Goal: Transaction & Acquisition: Purchase product/service

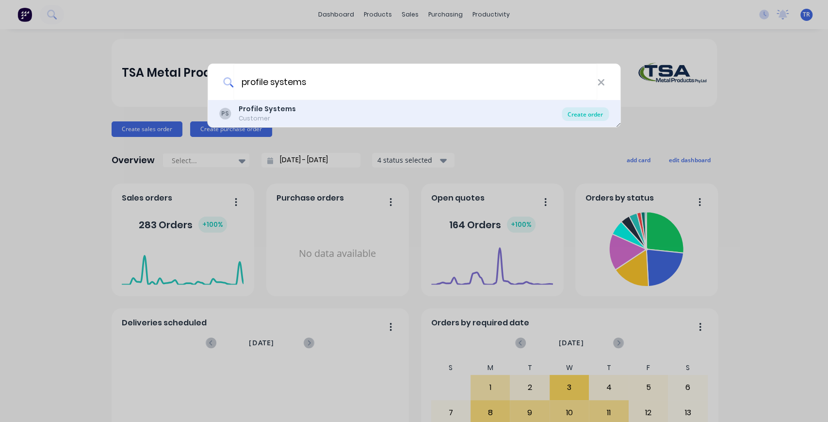
type input "profile systems"
click at [578, 111] on div "Create order" at bounding box center [585, 114] width 47 height 14
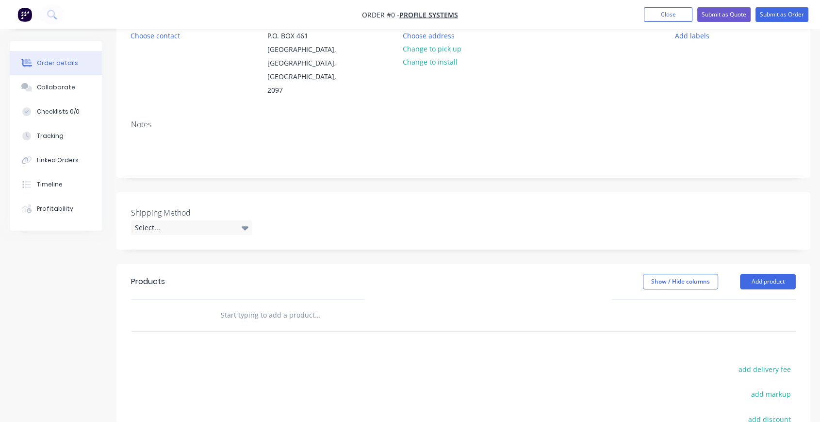
scroll to position [215, 0]
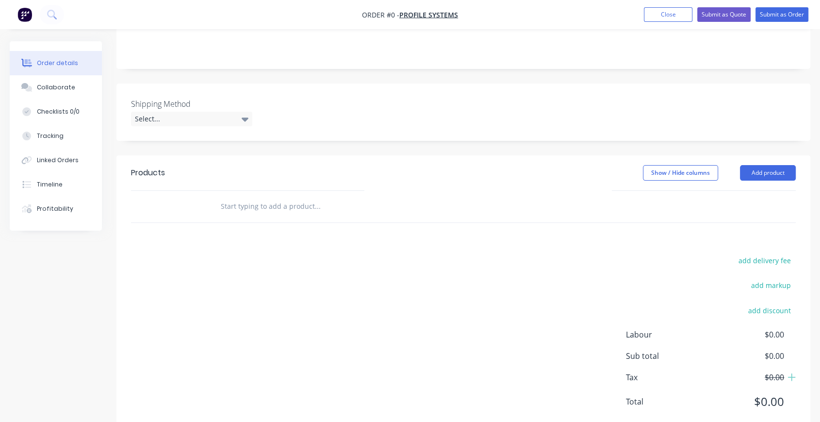
click at [261, 197] on input "text" at bounding box center [317, 206] width 194 height 19
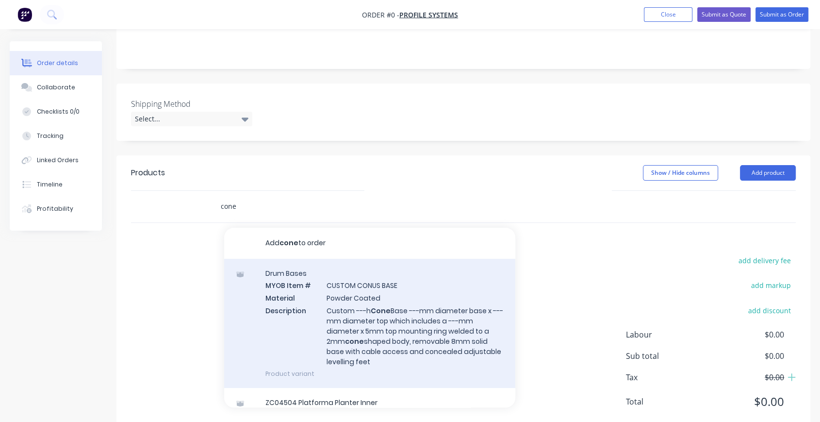
type input "cone"
click at [414, 283] on div "Drum Bases MYOB Item # CUSTOM CONUS BASE Material Powder Coated Description Cus…" at bounding box center [369, 323] width 291 height 129
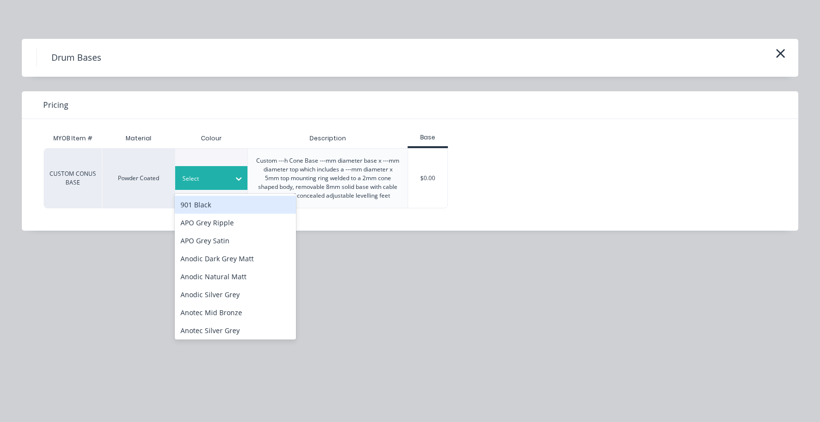
click at [221, 178] on div at bounding box center [204, 178] width 44 height 11
type input "tbc"
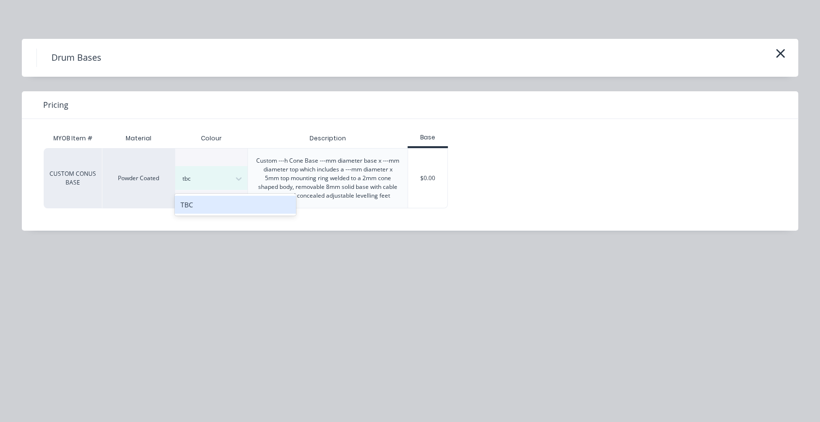
click at [243, 207] on div "TBC" at bounding box center [235, 205] width 121 height 18
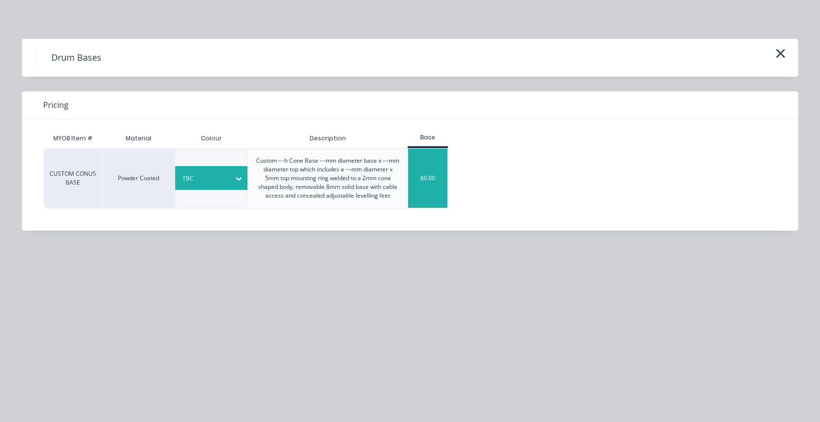
click at [415, 168] on div "$0.00" at bounding box center [427, 177] width 39 height 59
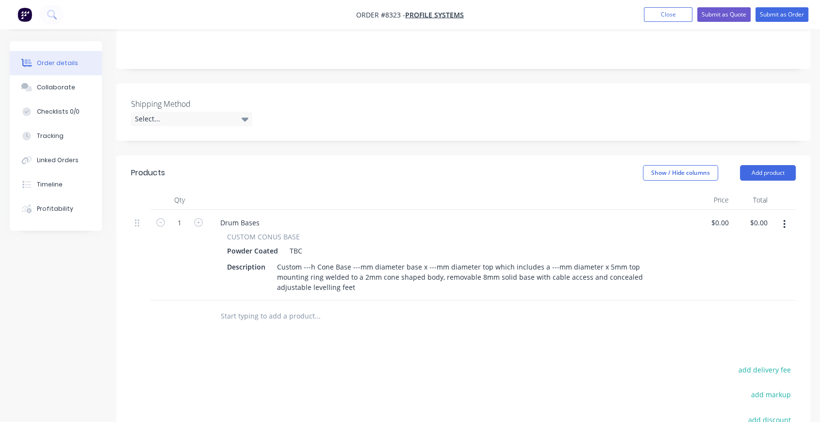
click at [265, 231] on span "CUSTOM CONUS BASE" at bounding box center [263, 236] width 73 height 10
click at [296, 231] on span "CUSTOM CONUS BASE" at bounding box center [263, 236] width 73 height 10
click at [286, 306] on input "text" at bounding box center [317, 315] width 194 height 19
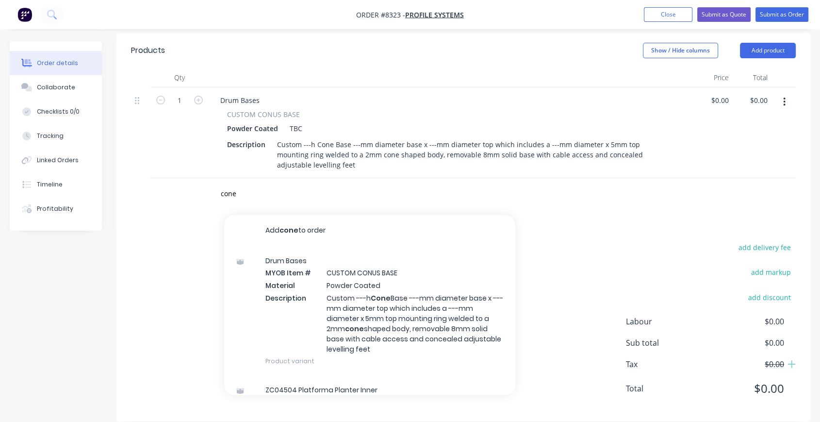
click at [576, 187] on div "cone Add cone to order Drum Bases MYOB Item # CUSTOM CONUS BASE Material Powder…" at bounding box center [463, 194] width 665 height 32
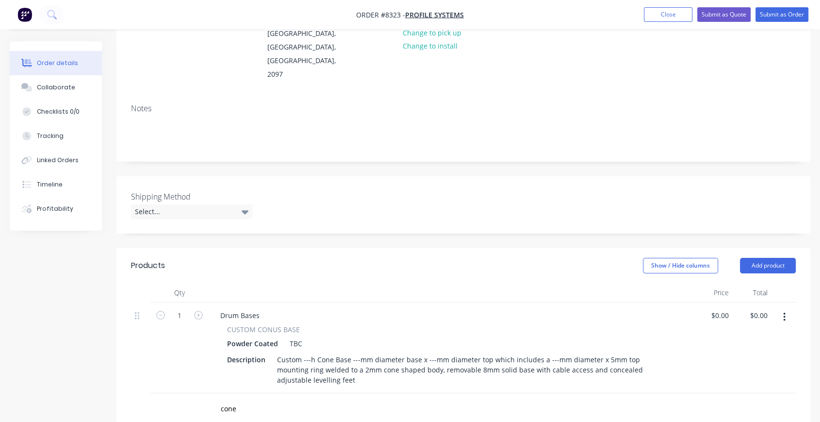
scroll to position [122, 0]
click at [284, 325] on span "CUSTOM CONUS BASE" at bounding box center [263, 330] width 73 height 10
drag, startPoint x: 297, startPoint y: 315, endPoint x: 228, endPoint y: 317, distance: 69.4
click at [228, 325] on span "CUSTOM CONUS BASE" at bounding box center [263, 330] width 73 height 10
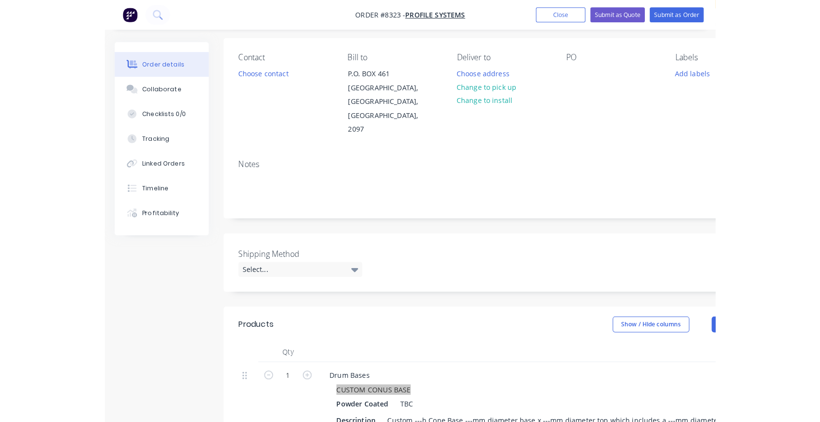
scroll to position [50, 0]
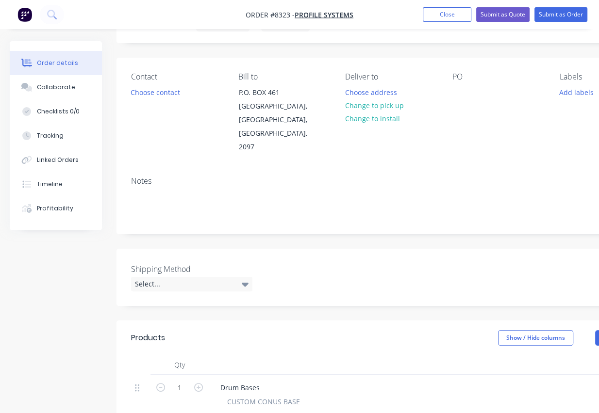
click at [432, 279] on div "Shipping Method Select..." at bounding box center [390, 277] width 549 height 57
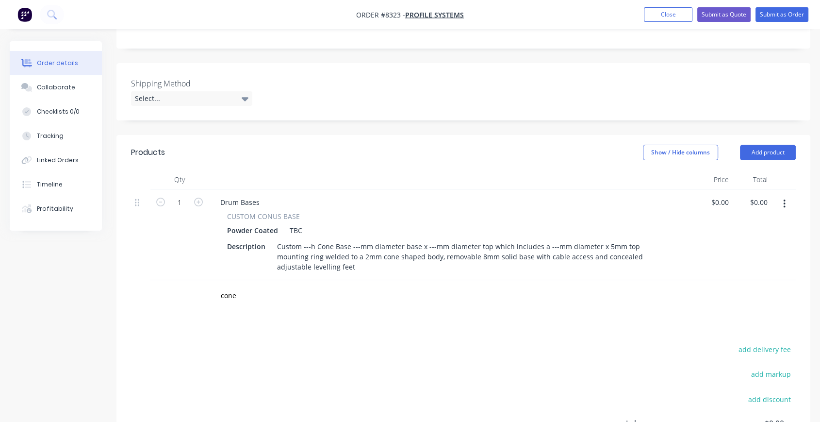
scroll to position [265, 0]
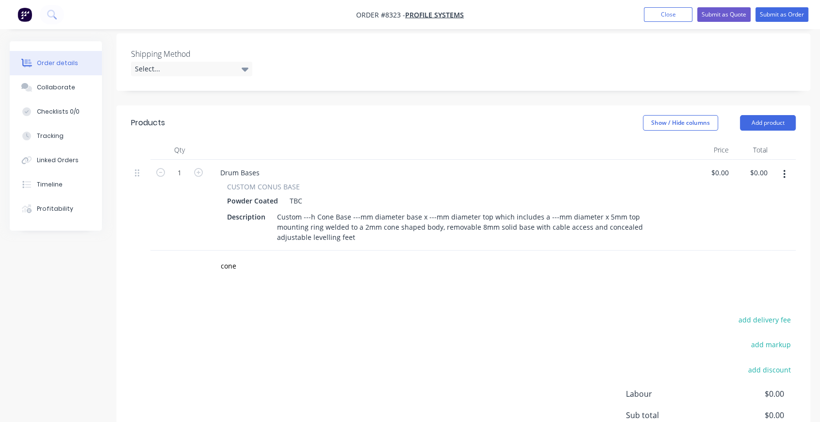
drag, startPoint x: 311, startPoint y: 271, endPoint x: 303, endPoint y: 273, distance: 8.0
click at [311, 271] on div "Products Show / Hide columns Add product Qty Price Total 1 Drum Bases CUSTOM CO…" at bounding box center [463, 299] width 694 height 388
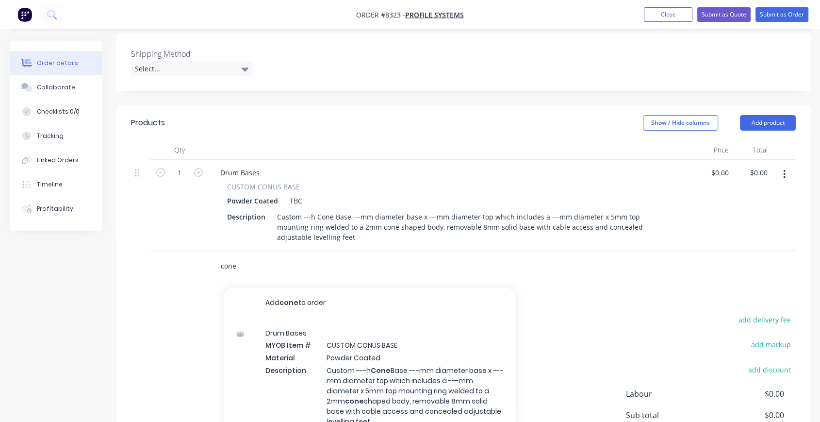
click at [245, 256] on input "cone" at bounding box center [317, 265] width 194 height 19
drag, startPoint x: 248, startPoint y: 253, endPoint x: 205, endPoint y: 252, distance: 43.2
click at [205, 252] on div "cone Add cone to order Drum Bases MYOB Item # CUSTOM CONUS BASE Material Powder…" at bounding box center [463, 266] width 665 height 32
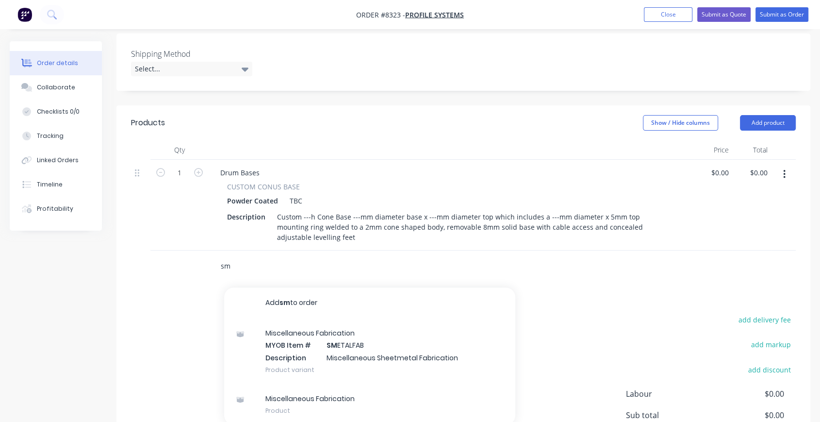
type input "s"
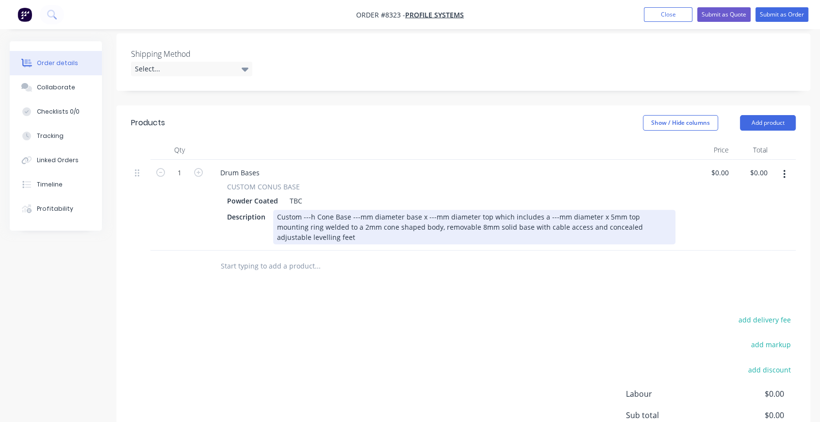
click at [310, 210] on div "Custom ---h Cone Base ---mm diameter base x ---mm diameter top which includes a…" at bounding box center [474, 227] width 402 height 34
click at [361, 210] on div "Custom 695h Cone Base ---mm diameter base x ---mm diameter top which includes a…" at bounding box center [474, 227] width 402 height 34
click at [441, 210] on div "Custom 695h Cone Base 400mm diameter base x ---mm diameter top which includes a…" at bounding box center [474, 227] width 402 height 34
click at [564, 210] on div "Custom 695h Cone Base 400mm diameter base x 250mm diameter top which includes a…" at bounding box center [474, 227] width 402 height 34
click at [360, 223] on div "Custom 695h Cone Base 400mm diameter base x 250mm diameter top which includes a…" at bounding box center [474, 227] width 402 height 34
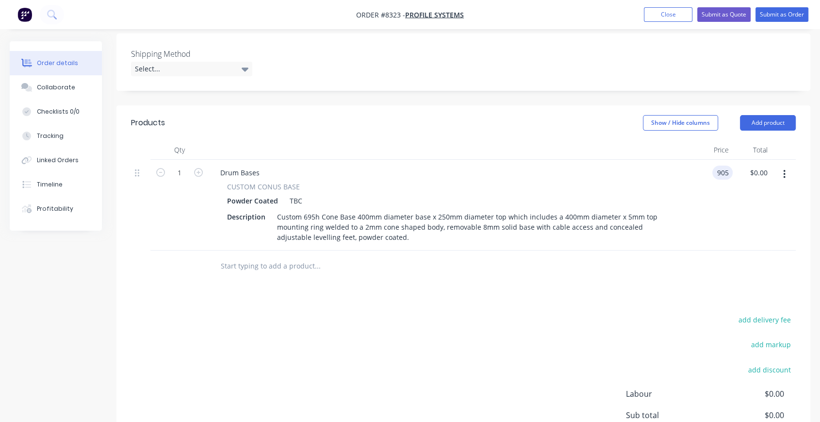
type input "$905.00"
click at [326, 256] on input "text" at bounding box center [317, 265] width 194 height 19
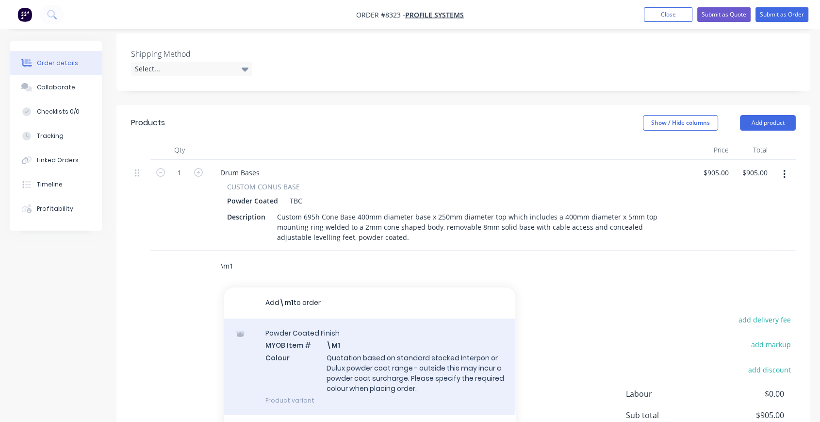
type input "\m1"
click at [404, 340] on div "Powder Coated Finish MYOB Item # \M1 Colour Quotation based on standard stocked…" at bounding box center [369, 366] width 291 height 96
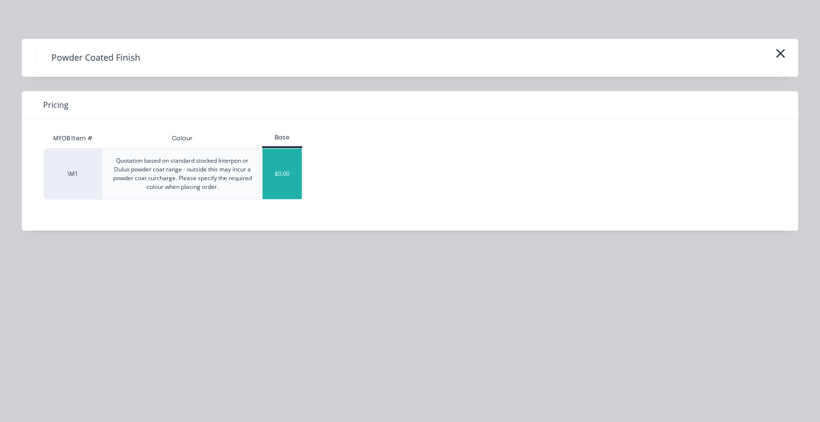
click at [284, 177] on div "$0.00" at bounding box center [282, 173] width 39 height 50
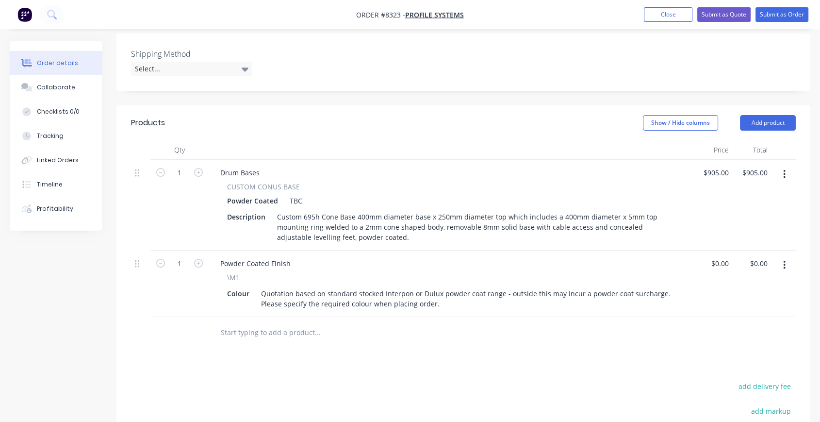
click at [305, 323] on input "text" at bounding box center [317, 332] width 194 height 19
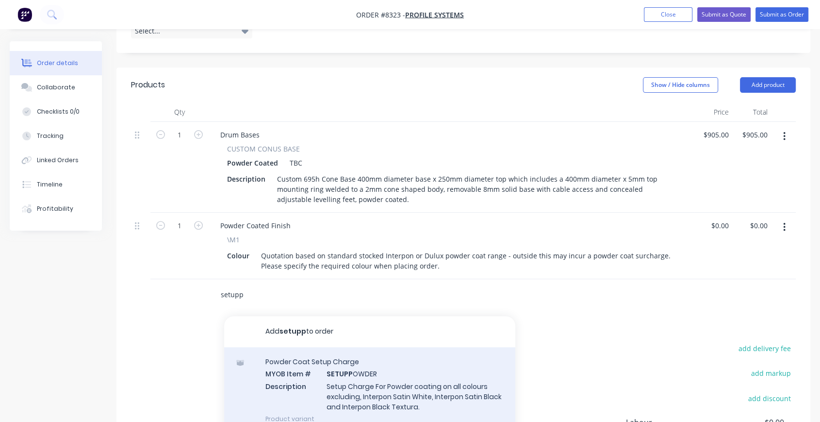
scroll to position [338, 0]
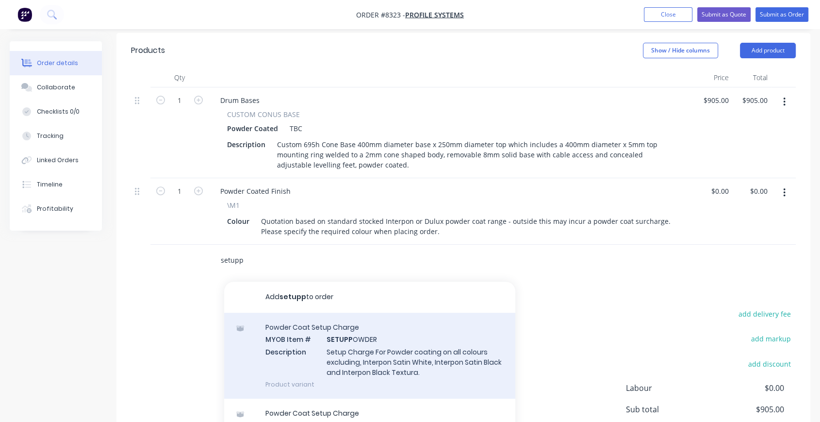
type input "setupp"
click at [420, 343] on div "Powder Coat Setup Charge MYOB Item # SETUPP OWDER Description Setup Charge For …" at bounding box center [369, 356] width 291 height 86
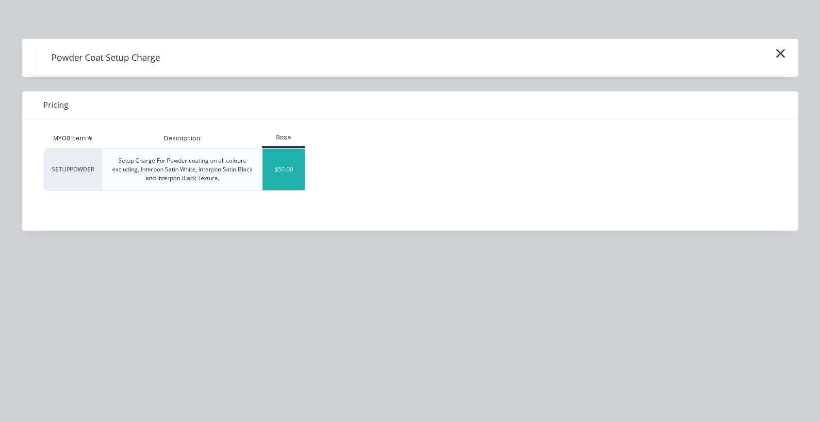
click at [298, 166] on div "$50.00" at bounding box center [284, 169] width 42 height 42
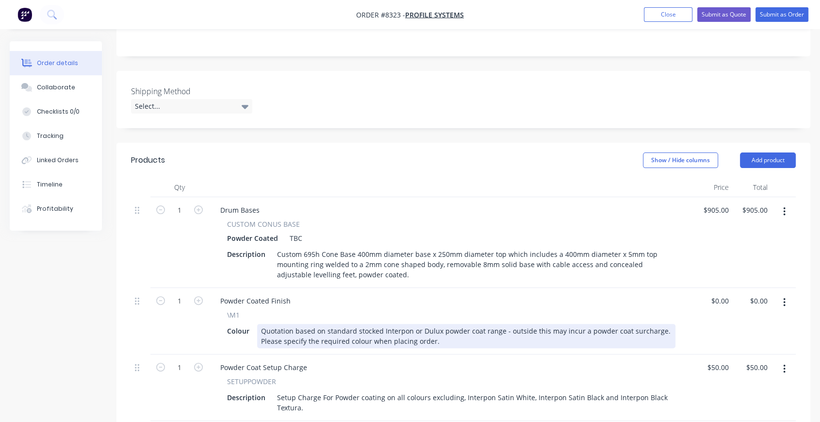
scroll to position [255, 0]
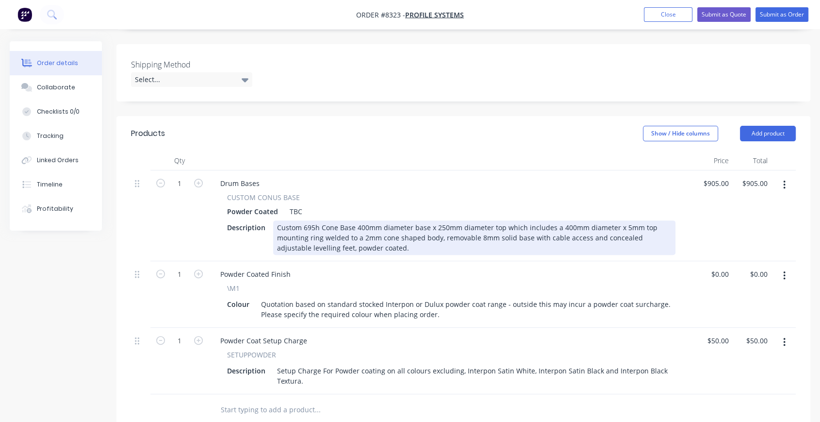
click at [382, 235] on div "Custom 695h Cone Base 400mm diameter base x 250mm diameter top which includes a…" at bounding box center [474, 237] width 402 height 34
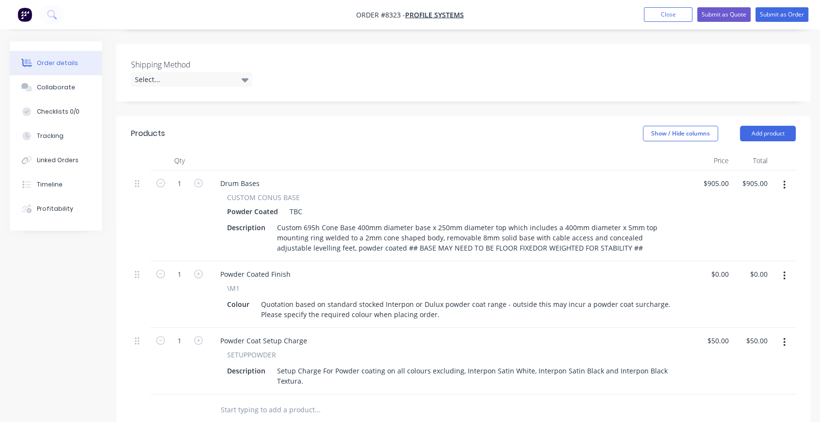
click at [566, 176] on div "Drum Bases" at bounding box center [451, 183] width 477 height 14
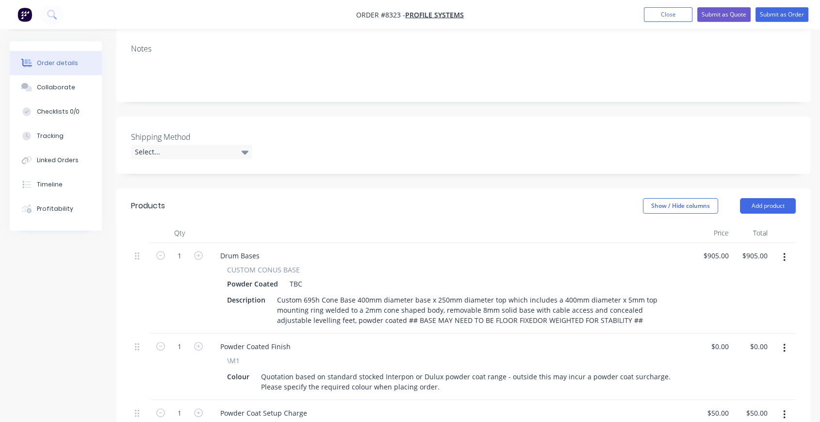
scroll to position [0, 0]
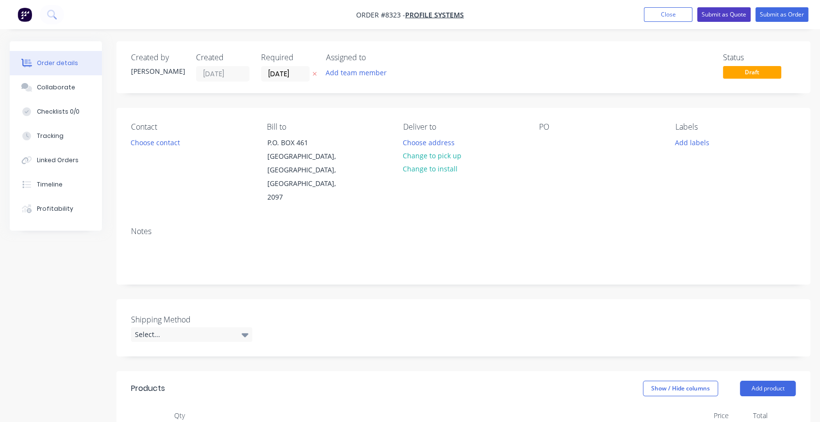
click at [713, 14] on button "Submit as Quote" at bounding box center [723, 14] width 53 height 15
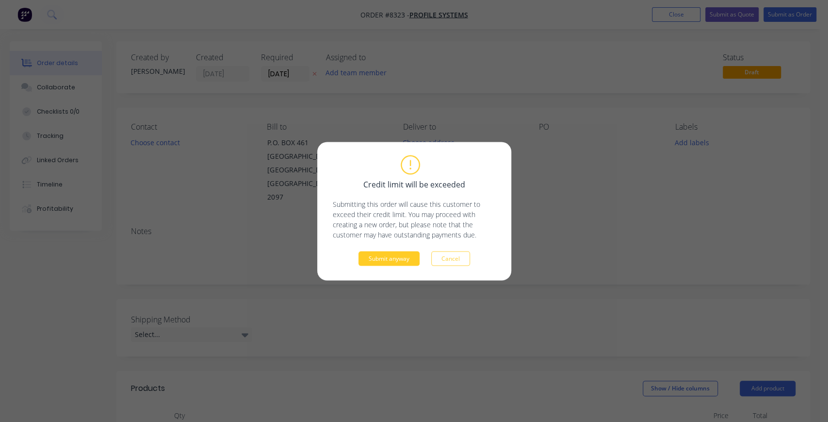
click at [403, 260] on button "Submit anyway" at bounding box center [389, 258] width 61 height 15
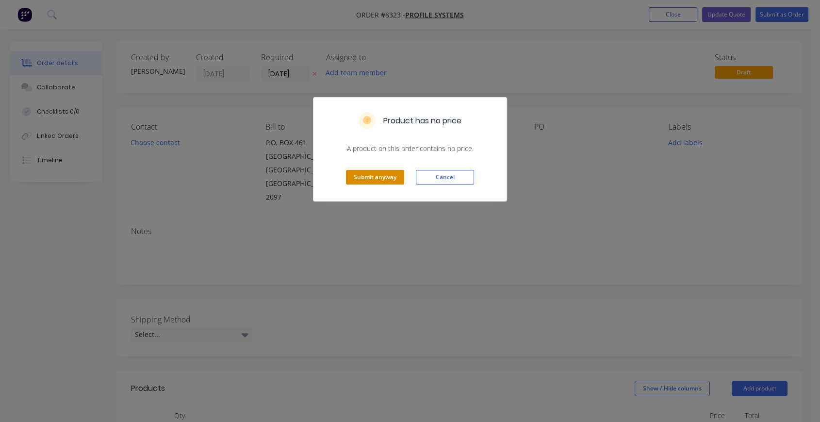
click at [373, 182] on button "Submit anyway" at bounding box center [375, 177] width 58 height 15
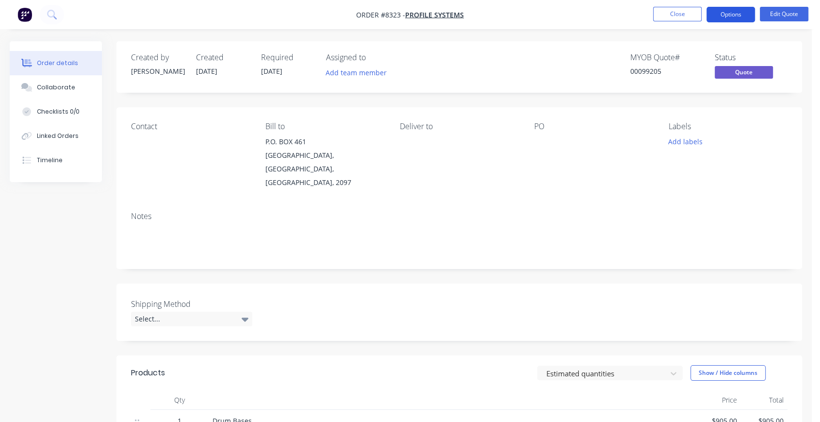
click at [741, 13] on button "Options" at bounding box center [731, 15] width 49 height 16
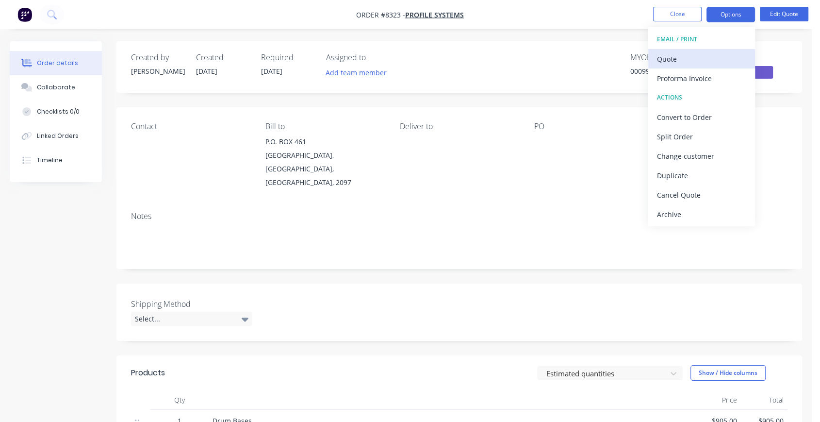
click at [676, 59] on div "Quote" at bounding box center [701, 59] width 89 height 14
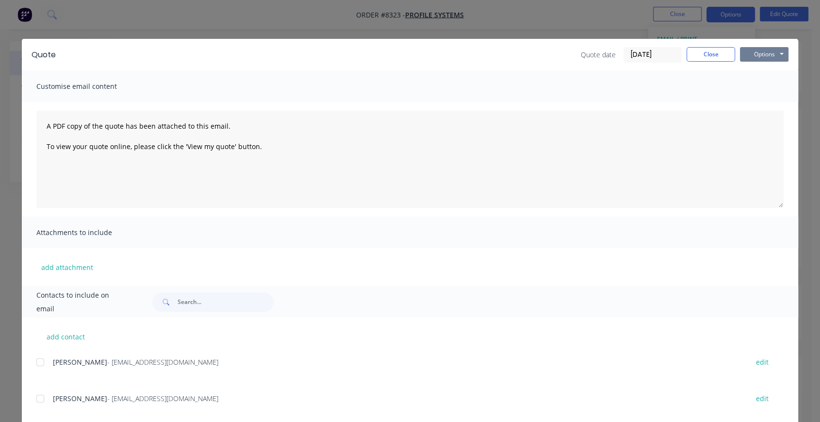
click at [750, 49] on button "Options" at bounding box center [764, 54] width 49 height 15
click at [773, 66] on button "Preview" at bounding box center [771, 72] width 62 height 16
click at [718, 57] on button "Close" at bounding box center [711, 54] width 49 height 15
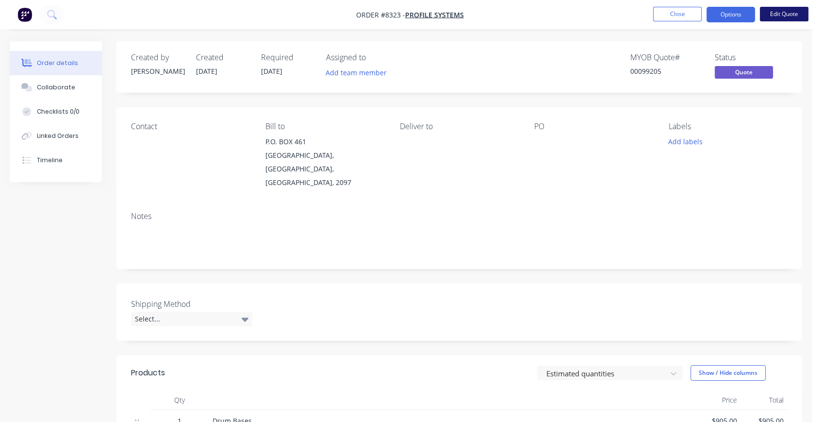
click at [792, 14] on button "Edit Quote" at bounding box center [784, 14] width 49 height 15
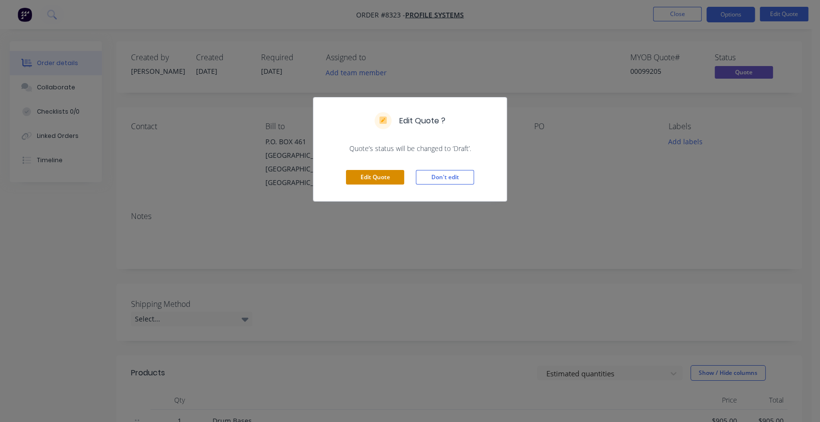
click at [389, 173] on button "Edit Quote" at bounding box center [375, 177] width 58 height 15
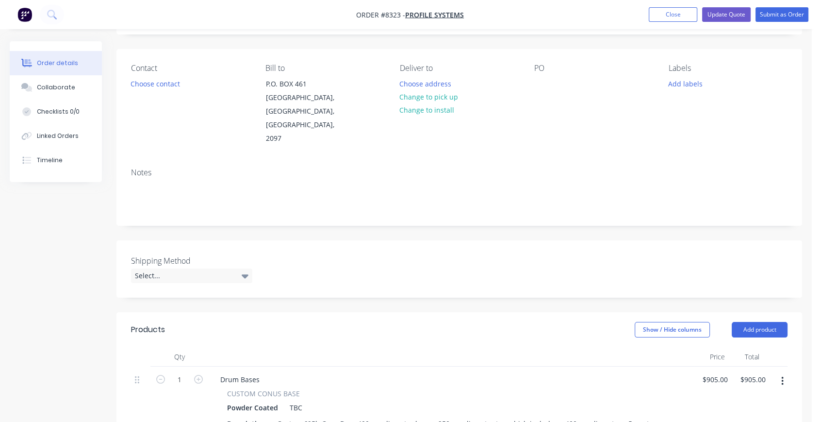
scroll to position [287, 0]
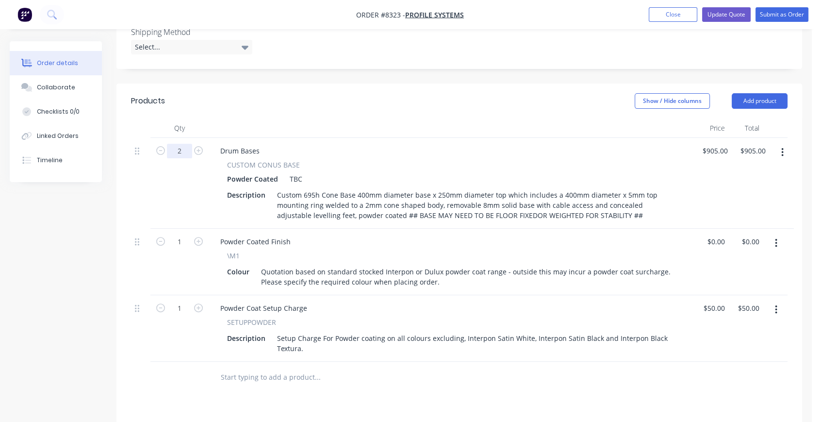
type input "2"
type input "$1,810.00"
click at [413, 144] on div "Drum Bases" at bounding box center [451, 151] width 477 height 14
click at [736, 12] on button "Update Quote" at bounding box center [726, 14] width 49 height 15
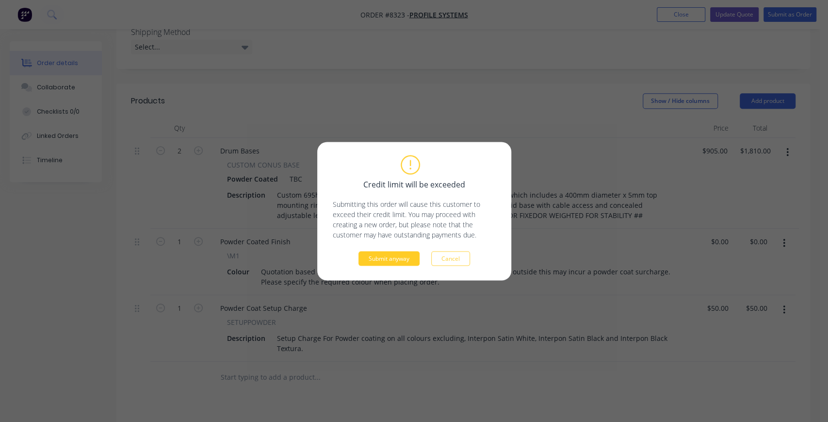
click at [385, 257] on button "Submit anyway" at bounding box center [389, 258] width 61 height 15
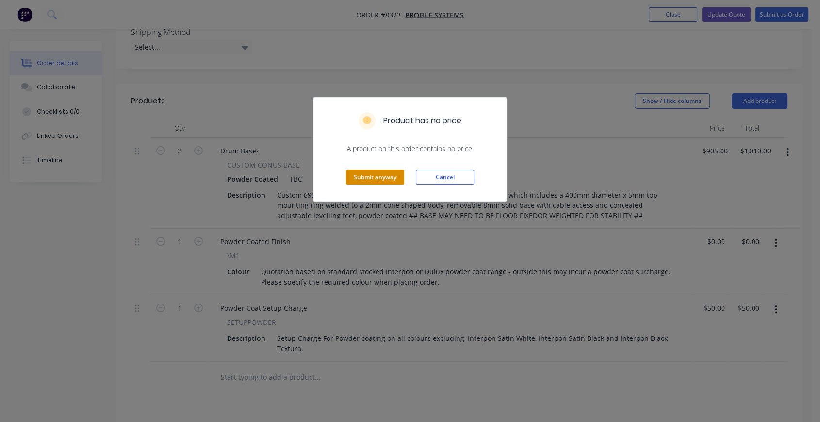
click at [378, 178] on button "Submit anyway" at bounding box center [375, 177] width 58 height 15
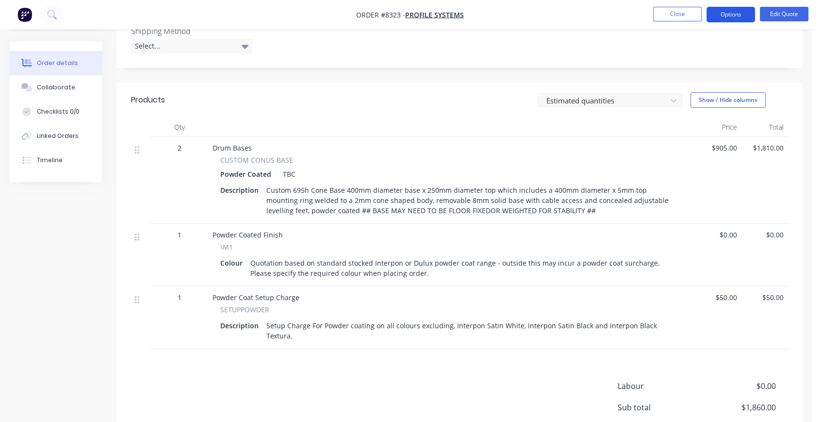
click at [741, 14] on button "Options" at bounding box center [731, 15] width 49 height 16
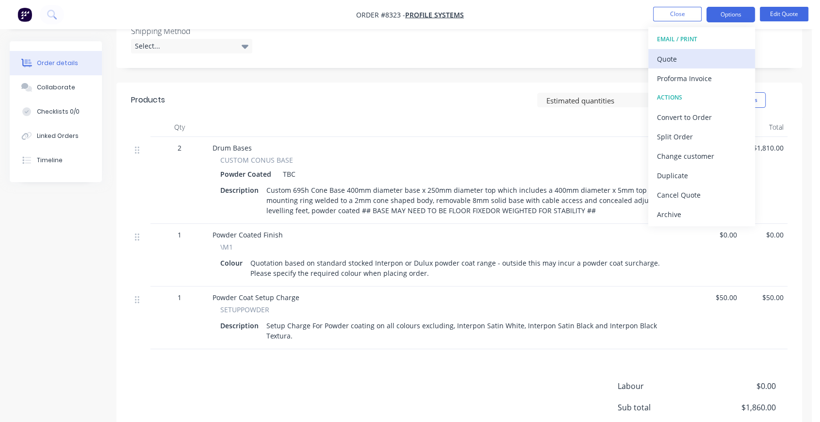
click at [699, 53] on div "Quote" at bounding box center [701, 59] width 89 height 14
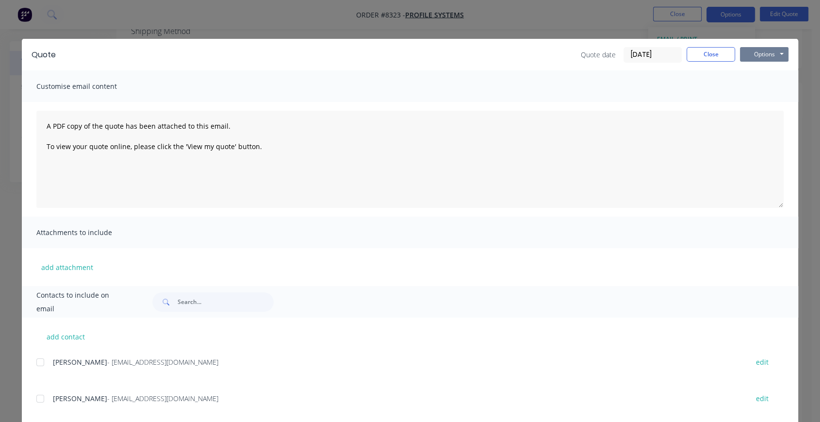
click at [758, 51] on button "Options" at bounding box center [764, 54] width 49 height 15
click at [761, 69] on button "Preview" at bounding box center [771, 72] width 62 height 16
click at [703, 58] on button "Close" at bounding box center [711, 54] width 49 height 15
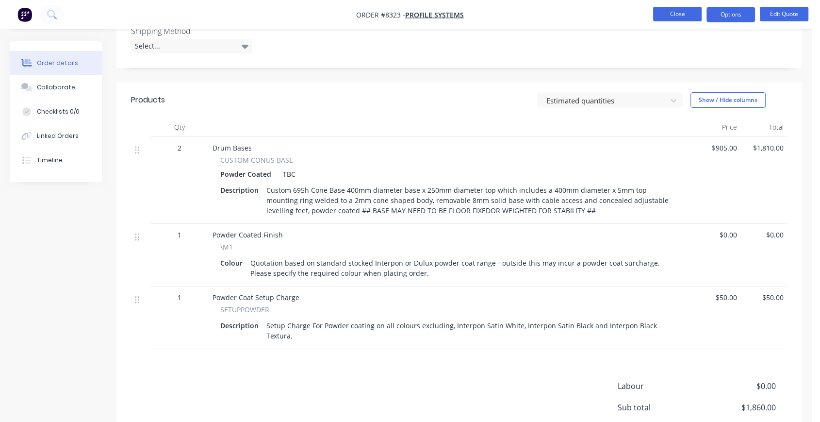
click at [683, 15] on button "Close" at bounding box center [677, 14] width 49 height 15
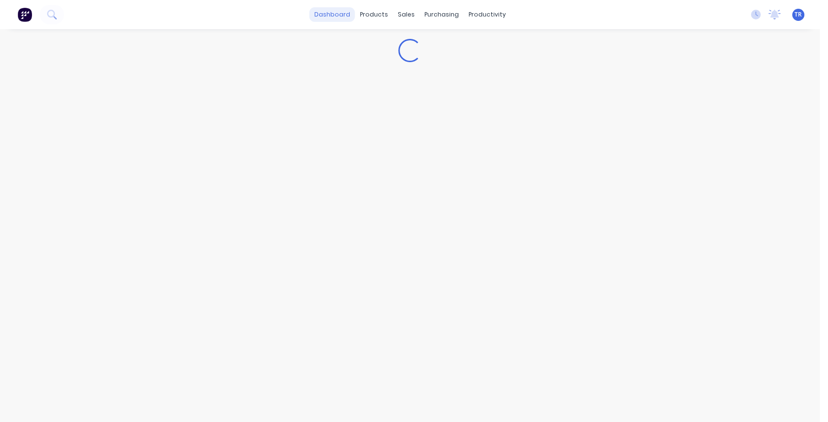
click at [338, 14] on link "dashboard" at bounding box center [333, 14] width 46 height 15
